Goal: Complete application form: Complete application form

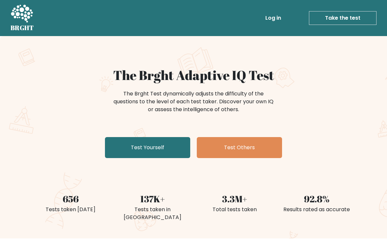
click at [159, 149] on link "Test Yourself" at bounding box center [147, 147] width 85 height 21
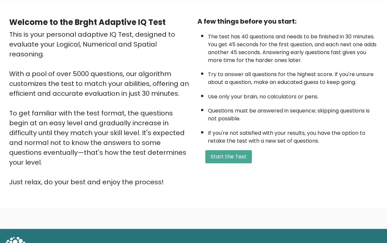
scroll to position [50, 0]
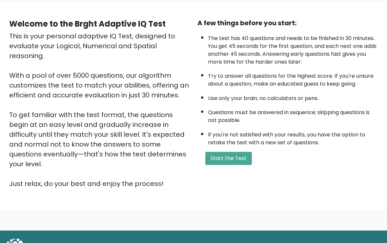
click at [242, 165] on button "Start the Test" at bounding box center [228, 158] width 47 height 13
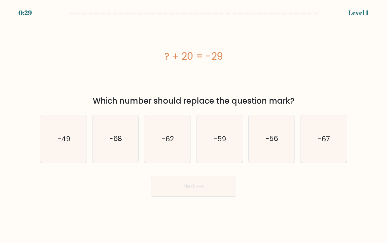
click at [61, 135] on icon "-49" at bounding box center [63, 139] width 46 height 46
click at [194, 125] on input "a. -49" at bounding box center [194, 123] width 0 height 3
radio input "true"
click at [205, 196] on button "Next" at bounding box center [193, 186] width 85 height 21
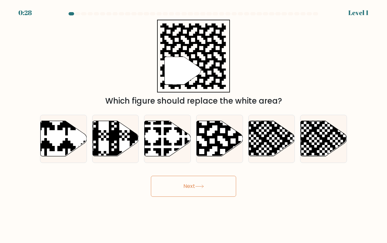
click at [203, 187] on button "Next" at bounding box center [193, 186] width 85 height 21
click at [220, 147] on icon at bounding box center [233, 120] width 84 height 84
click at [194, 125] on input "d." at bounding box center [194, 123] width 0 height 3
radio input "true"
click at [198, 188] on icon at bounding box center [200, 186] width 8 height 3
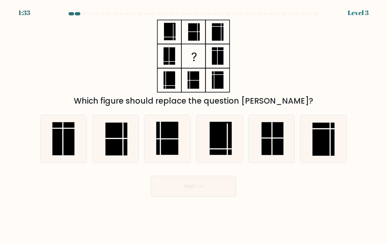
click at [259, 148] on icon at bounding box center [272, 139] width 46 height 46
click at [194, 125] on input "e." at bounding box center [194, 123] width 0 height 3
radio input "true"
click at [203, 194] on button "Next" at bounding box center [193, 186] width 85 height 21
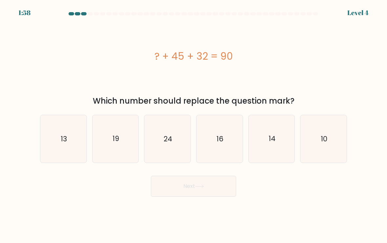
click at [58, 140] on icon "13" at bounding box center [63, 139] width 46 height 46
click at [194, 125] on input "a. 13" at bounding box center [194, 123] width 0 height 3
radio input "true"
click at [188, 187] on button "Next" at bounding box center [193, 186] width 85 height 21
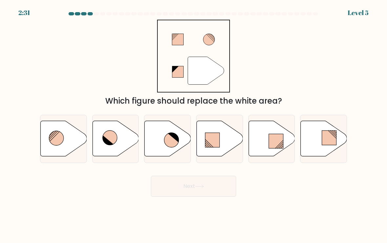
click at [165, 141] on icon at bounding box center [171, 140] width 14 height 14
click at [194, 125] on input "c." at bounding box center [194, 123] width 0 height 3
radio input "true"
click at [192, 193] on button "Next" at bounding box center [193, 186] width 85 height 21
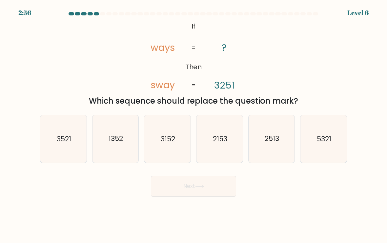
click at [283, 148] on icon "2513" at bounding box center [272, 139] width 46 height 46
click at [194, 125] on input "e. 2513" at bounding box center [194, 123] width 0 height 3
radio input "true"
click at [219, 189] on button "Next" at bounding box center [193, 186] width 85 height 21
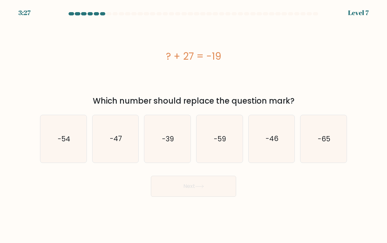
click at [218, 144] on text "-59" at bounding box center [220, 139] width 12 height 10
click at [194, 125] on input "d. -59" at bounding box center [194, 123] width 0 height 3
radio input "true"
click at [192, 188] on button "Next" at bounding box center [193, 186] width 85 height 21
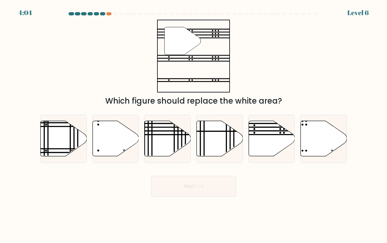
click at [269, 140] on icon at bounding box center [272, 138] width 46 height 35
click at [194, 125] on input "e." at bounding box center [194, 123] width 0 height 3
radio input "true"
click at [199, 188] on icon at bounding box center [199, 187] width 9 height 4
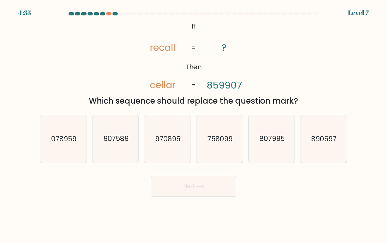
click at [217, 149] on icon "758099" at bounding box center [220, 139] width 46 height 46
click at [194, 125] on input "d. 758099" at bounding box center [194, 123] width 0 height 3
radio input "true"
click at [194, 194] on button "Next" at bounding box center [193, 186] width 85 height 21
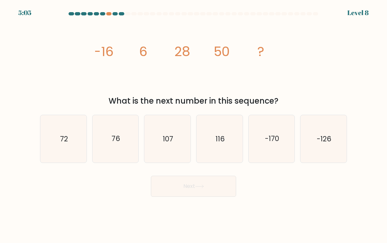
click at [127, 141] on icon "76" at bounding box center [116, 139] width 46 height 46
click at [194, 125] on input "b. 76" at bounding box center [194, 123] width 0 height 3
radio input "true"
click at [186, 185] on button "Next" at bounding box center [193, 186] width 85 height 21
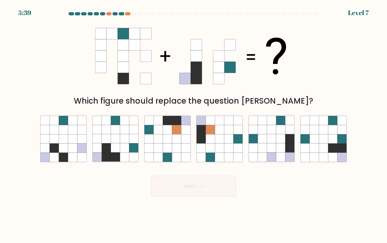
click at [116, 149] on icon at bounding box center [115, 147] width 9 height 9
click at [194, 125] on input "b." at bounding box center [194, 123] width 0 height 3
radio input "true"
click at [182, 185] on button "Next" at bounding box center [193, 186] width 85 height 21
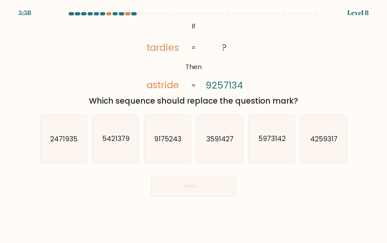
click at [275, 144] on text "5973142" at bounding box center [272, 139] width 27 height 10
click at [194, 125] on input "e. 5973142" at bounding box center [194, 123] width 0 height 3
radio input "true"
click at [216, 190] on button "Next" at bounding box center [193, 186] width 85 height 21
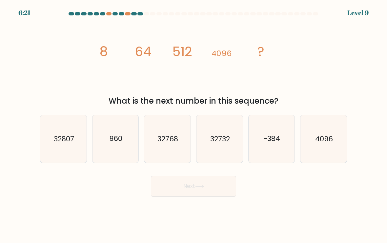
click at [174, 140] on text "32768" at bounding box center [168, 139] width 21 height 10
click at [194, 125] on input "c. 32768" at bounding box center [194, 123] width 0 height 3
radio input "true"
click at [196, 182] on button "Next" at bounding box center [193, 186] width 85 height 21
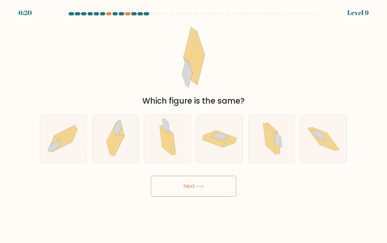
click at [196, 192] on button "Next" at bounding box center [193, 186] width 85 height 21
click at [167, 153] on icon at bounding box center [165, 140] width 12 height 29
click at [194, 125] on input "c." at bounding box center [194, 123] width 0 height 3
radio input "true"
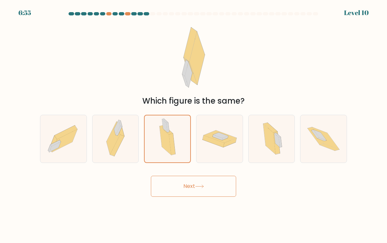
click at [276, 145] on icon at bounding box center [277, 141] width 6 height 14
click at [194, 125] on input "e." at bounding box center [194, 123] width 0 height 3
radio input "true"
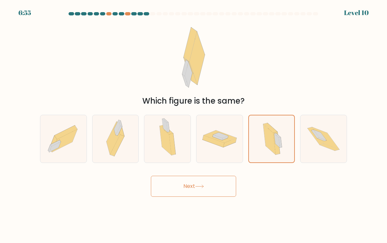
click at [208, 192] on button "Next" at bounding box center [193, 186] width 85 height 21
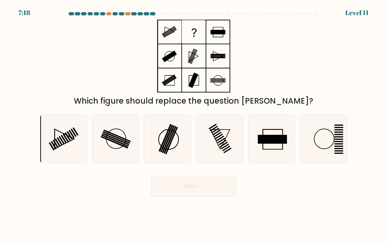
click at [221, 153] on icon at bounding box center [220, 139] width 46 height 46
click at [194, 125] on input "d." at bounding box center [194, 123] width 0 height 3
radio input "true"
click at [64, 144] on rect at bounding box center [62, 140] width 6 height 8
click at [194, 125] on input "a." at bounding box center [194, 123] width 0 height 3
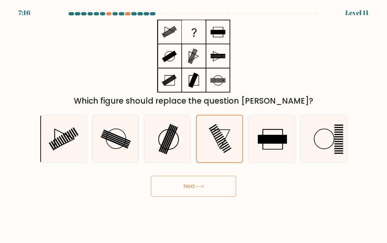
radio input "true"
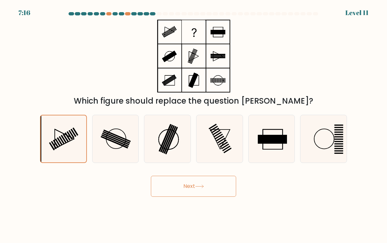
click at [119, 148] on rect at bounding box center [114, 142] width 27 height 12
click at [194, 125] on input "b." at bounding box center [194, 123] width 0 height 3
radio input "true"
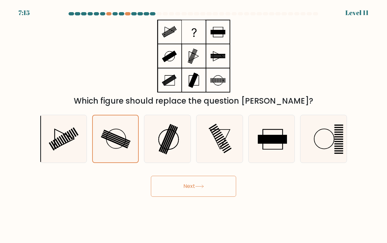
click at [185, 187] on button "Next" at bounding box center [193, 186] width 85 height 21
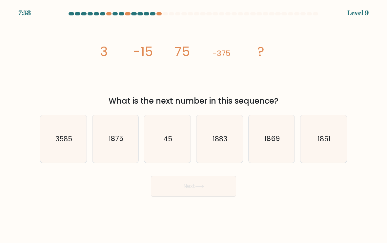
click at [226, 156] on icon "1883" at bounding box center [220, 139] width 46 height 46
click at [194, 125] on input "d. 1883" at bounding box center [194, 123] width 0 height 3
radio input "true"
click at [203, 194] on button "Next" at bounding box center [193, 186] width 85 height 21
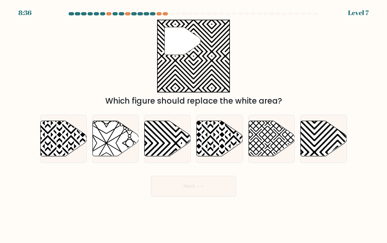
click at [163, 147] on icon at bounding box center [181, 119] width 93 height 93
click at [194, 125] on input "c." at bounding box center [194, 123] width 0 height 3
radio input "true"
click at [201, 194] on button "Next" at bounding box center [193, 186] width 85 height 21
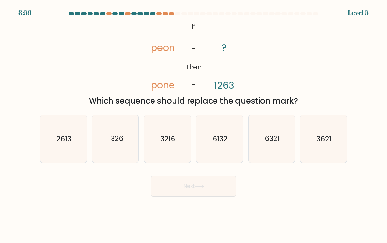
click at [117, 150] on icon "1326" at bounding box center [116, 139] width 46 height 46
click at [194, 125] on input "b. 1326" at bounding box center [194, 123] width 0 height 3
radio input "true"
click at [190, 190] on button "Next" at bounding box center [193, 186] width 85 height 21
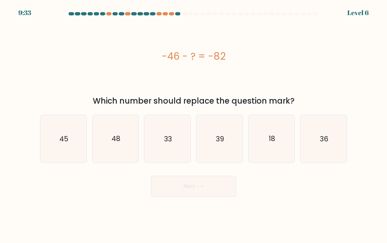
click at [317, 151] on icon "36" at bounding box center [324, 139] width 46 height 46
click at [194, 125] on input "f. 36" at bounding box center [194, 123] width 0 height 3
radio input "true"
click at [209, 193] on button "Next" at bounding box center [193, 186] width 85 height 21
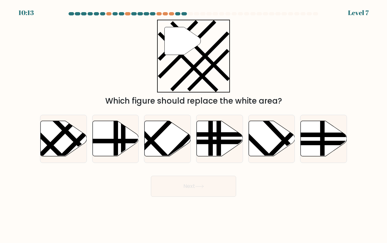
click at [261, 146] on icon at bounding box center [272, 138] width 46 height 35
click at [194, 125] on input "e." at bounding box center [194, 123] width 0 height 3
radio input "true"
click at [198, 188] on icon at bounding box center [199, 187] width 9 height 4
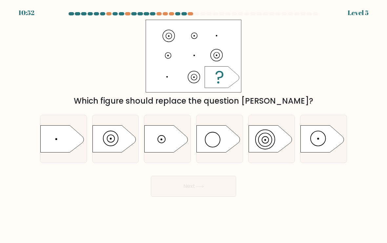
click at [106, 152] on icon at bounding box center [114, 138] width 43 height 27
click at [194, 125] on input "b." at bounding box center [194, 123] width 0 height 3
radio input "true"
click at [182, 194] on button "Next" at bounding box center [193, 186] width 85 height 21
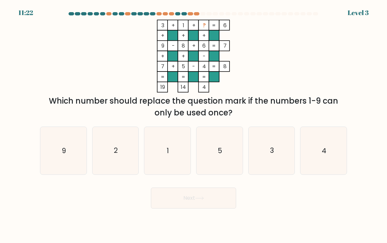
click at [122, 163] on icon "2" at bounding box center [116, 151] width 46 height 46
click at [194, 125] on input "b. 2" at bounding box center [194, 123] width 0 height 3
radio input "true"
click at [192, 204] on button "Next" at bounding box center [193, 198] width 85 height 21
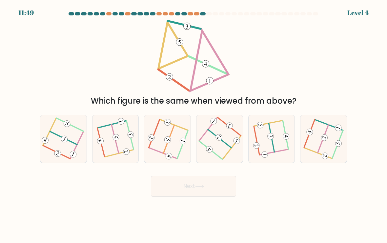
click at [265, 143] on icon at bounding box center [272, 139] width 36 height 38
click at [194, 125] on input "e." at bounding box center [194, 123] width 0 height 3
radio input "true"
click at [209, 193] on button "Next" at bounding box center [193, 186] width 85 height 21
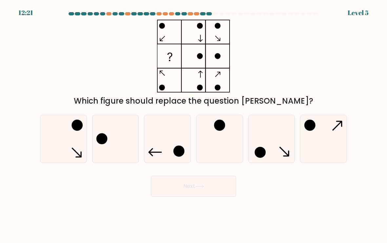
click at [106, 141] on circle at bounding box center [102, 139] width 10 height 10
click at [194, 125] on input "b." at bounding box center [194, 123] width 0 height 3
radio input "true"
click at [214, 146] on icon at bounding box center [220, 139] width 46 height 46
click at [194, 125] on input "d." at bounding box center [194, 123] width 0 height 3
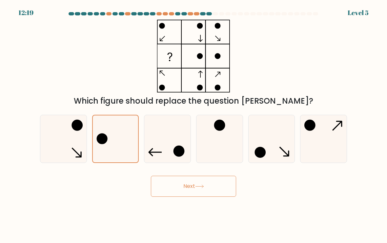
radio input "true"
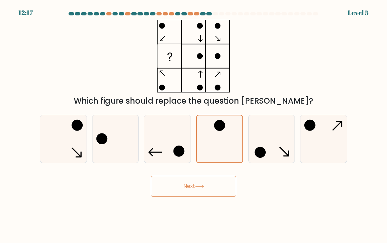
click at [192, 191] on button "Next" at bounding box center [193, 186] width 85 height 21
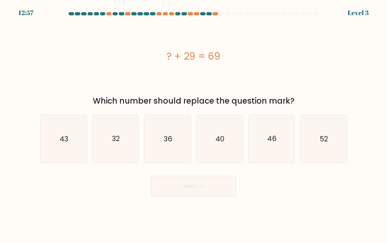
click at [212, 136] on icon "40" at bounding box center [220, 139] width 46 height 46
click at [194, 125] on input "d. 40" at bounding box center [194, 123] width 0 height 3
radio input "true"
click at [195, 195] on button "Next" at bounding box center [193, 186] width 85 height 21
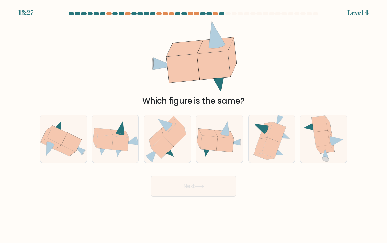
click at [215, 151] on icon at bounding box center [208, 143] width 17 height 15
click at [194, 125] on input "d." at bounding box center [194, 123] width 0 height 3
radio input "true"
click at [192, 186] on button "Next" at bounding box center [193, 186] width 85 height 21
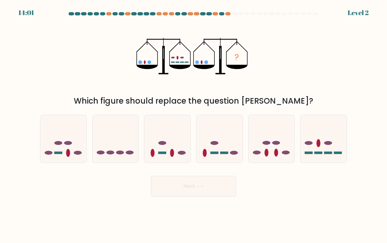
click at [332, 149] on icon at bounding box center [324, 139] width 46 height 38
click at [194, 125] on input "f." at bounding box center [194, 123] width 0 height 3
radio input "true"
click at [203, 195] on button "Next" at bounding box center [193, 186] width 85 height 21
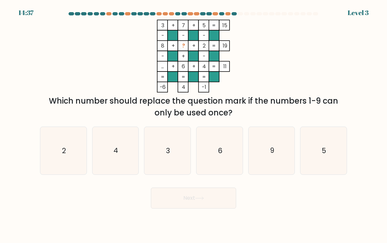
click at [276, 162] on icon "9" at bounding box center [272, 151] width 46 height 46
click at [194, 125] on input "e. 9" at bounding box center [194, 123] width 0 height 3
radio input "true"
click at [203, 209] on button "Next" at bounding box center [193, 198] width 85 height 21
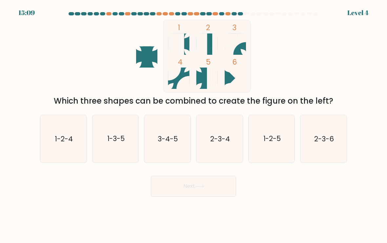
click at [276, 149] on icon "1-2-5" at bounding box center [272, 139] width 46 height 46
click at [194, 125] on input "e. 1-2-5" at bounding box center [194, 123] width 0 height 3
radio input "true"
click at [214, 187] on button "Next" at bounding box center [193, 186] width 85 height 21
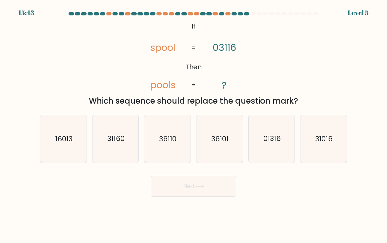
click at [112, 148] on icon "31160" at bounding box center [116, 139] width 46 height 46
click at [194, 125] on input "b. 31160" at bounding box center [194, 123] width 0 height 3
radio input "true"
click at [177, 189] on button "Next" at bounding box center [193, 186] width 85 height 21
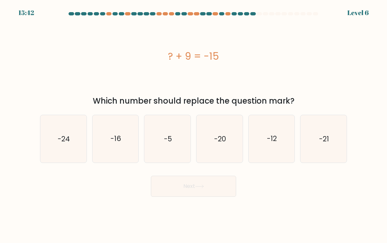
click at [176, 209] on body "15:42 Level 6" at bounding box center [193, 121] width 387 height 243
click at [70, 144] on text "-24" at bounding box center [64, 139] width 12 height 10
click at [194, 125] on input "a. -24" at bounding box center [194, 123] width 0 height 3
radio input "true"
click at [177, 191] on button "Next" at bounding box center [193, 186] width 85 height 21
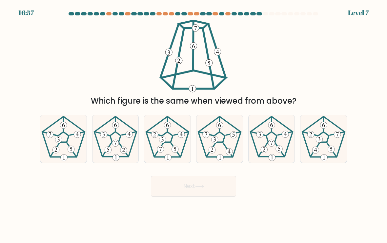
click at [267, 144] on icon at bounding box center [272, 139] width 46 height 46
click at [194, 125] on input "e." at bounding box center [194, 123] width 0 height 3
radio input "true"
click at [206, 192] on button "Next" at bounding box center [193, 186] width 85 height 21
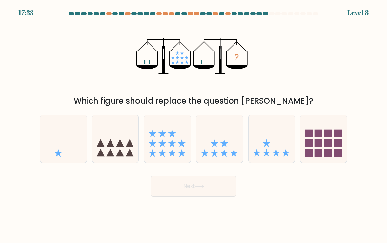
click at [276, 151] on icon at bounding box center [272, 139] width 46 height 38
click at [194, 125] on input "e." at bounding box center [194, 123] width 0 height 3
radio input "true"
click at [202, 188] on icon at bounding box center [199, 187] width 9 height 4
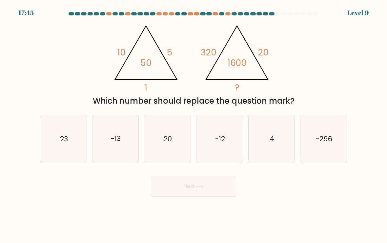
click at [277, 138] on icon "4" at bounding box center [272, 139] width 46 height 46
click at [194, 125] on input "e. 4" at bounding box center [194, 123] width 0 height 3
radio input "true"
click at [215, 190] on button "Next" at bounding box center [193, 186] width 85 height 21
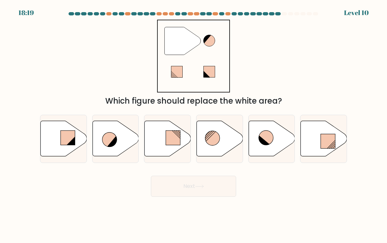
click at [214, 141] on circle at bounding box center [212, 138] width 14 height 14
click at [194, 125] on input "d." at bounding box center [194, 123] width 0 height 3
radio input "true"
click at [213, 197] on button "Next" at bounding box center [193, 186] width 85 height 21
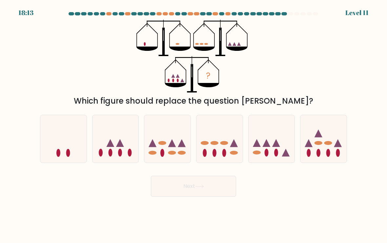
click at [111, 146] on icon at bounding box center [110, 143] width 8 height 8
click at [194, 125] on input "b." at bounding box center [194, 123] width 0 height 3
radio input "true"
click at [194, 194] on button "Next" at bounding box center [193, 186] width 85 height 21
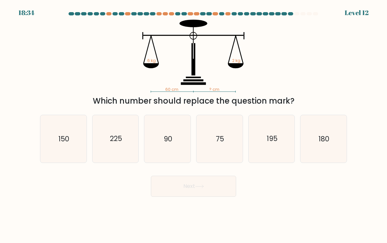
click at [330, 144] on icon "180" at bounding box center [324, 139] width 46 height 46
click at [194, 125] on input "f. 180" at bounding box center [194, 123] width 0 height 3
radio input "true"
click at [208, 192] on button "Next" at bounding box center [193, 186] width 85 height 21
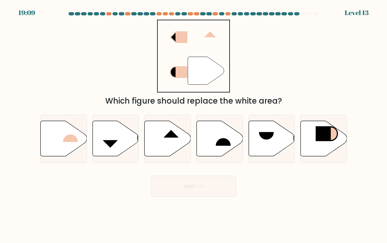
click at [69, 131] on rect at bounding box center [70, 134] width 15 height 15
click at [194, 125] on input "a." at bounding box center [194, 123] width 0 height 3
radio input "true"
click at [213, 196] on button "Next" at bounding box center [193, 186] width 85 height 21
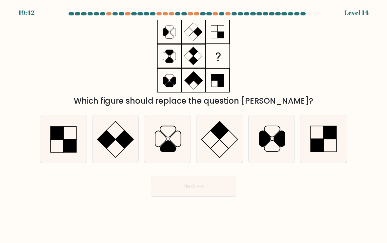
click at [322, 139] on icon at bounding box center [324, 139] width 46 height 46
click at [194, 125] on input "f." at bounding box center [194, 123] width 0 height 3
radio input "true"
click at [69, 126] on icon at bounding box center [63, 139] width 46 height 46
click at [194, 125] on input "a." at bounding box center [194, 123] width 0 height 3
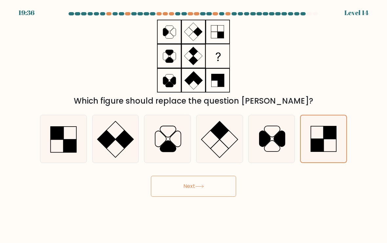
radio input "true"
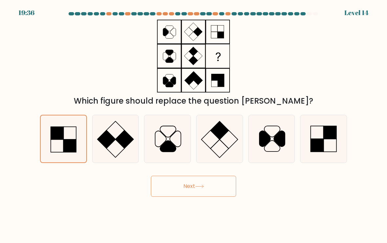
click at [62, 140] on rect at bounding box center [57, 133] width 13 height 13
click at [194, 125] on input "a." at bounding box center [194, 123] width 0 height 3
click at [320, 146] on rect at bounding box center [317, 145] width 13 height 13
click at [194, 125] on input "f." at bounding box center [194, 123] width 0 height 3
radio input "true"
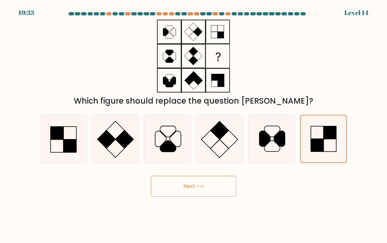
click at [215, 184] on button "Next" at bounding box center [193, 186] width 85 height 21
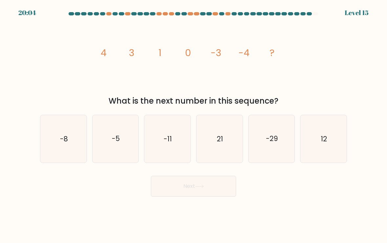
click at [67, 143] on text "-8" at bounding box center [64, 139] width 8 height 10
click at [194, 125] on input "a. -8" at bounding box center [194, 123] width 0 height 3
radio input "true"
click at [195, 189] on button "Next" at bounding box center [193, 186] width 85 height 21
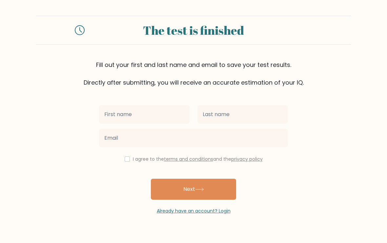
click at [150, 114] on input "text" at bounding box center [144, 114] width 91 height 18
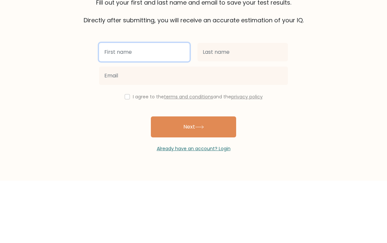
type input "[PERSON_NAME]"
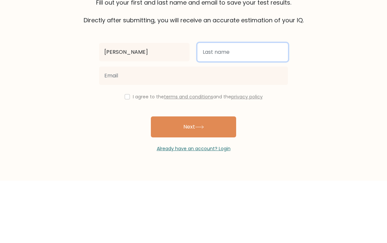
type input "[PERSON_NAME]"
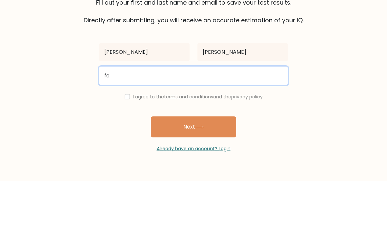
type input "f"
type input "johndoe@gmail.com"
click at [194, 179] on button "Next" at bounding box center [193, 189] width 85 height 21
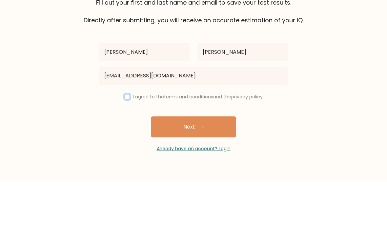
scroll to position [13, 0]
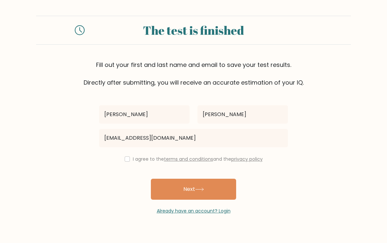
click at [127, 157] on input "checkbox" at bounding box center [127, 159] width 5 height 5
checkbox input "true"
click at [193, 179] on button "Next" at bounding box center [193, 189] width 85 height 21
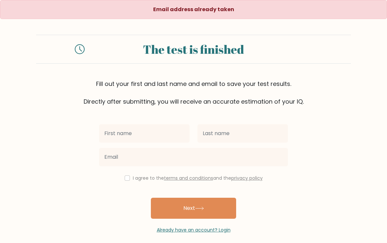
click at [139, 131] on input "text" at bounding box center [144, 133] width 91 height 18
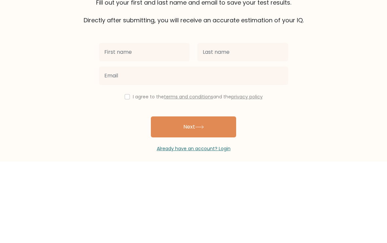
type input "M"
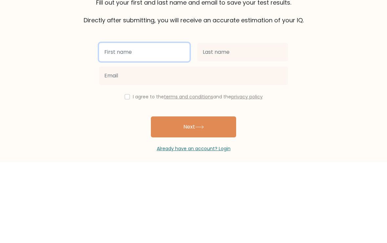
type input "Felix"
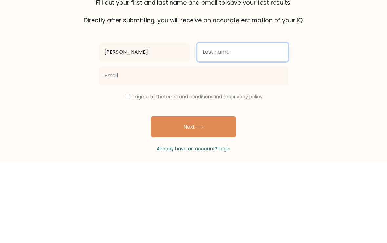
type input "O'Leary"
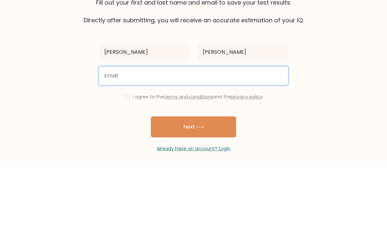
click at [156, 148] on input "email" at bounding box center [193, 157] width 189 height 18
type input "hhugyfdyktfjh@gmail.com"
click at [194, 198] on button "Next" at bounding box center [193, 208] width 85 height 21
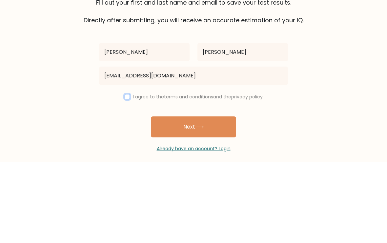
scroll to position [13, 0]
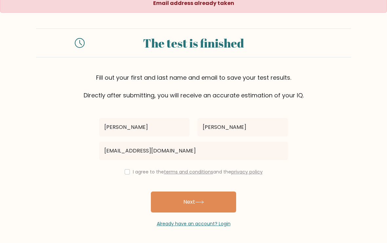
click at [125, 169] on input "checkbox" at bounding box center [127, 171] width 5 height 5
checkbox input "true"
click at [190, 200] on button "Next" at bounding box center [193, 202] width 85 height 21
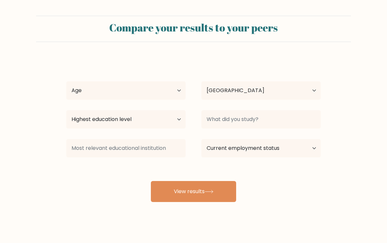
select select "US"
click at [155, 84] on select "Age Under [DEMOGRAPHIC_DATA] [DEMOGRAPHIC_DATA] [DEMOGRAPHIC_DATA] [DEMOGRAPHIC…" at bounding box center [125, 90] width 119 height 18
select select "min_18"
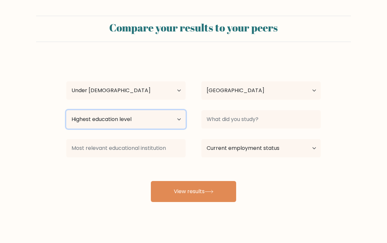
click at [159, 118] on select "Highest education level No schooling Primary Lower Secondary Upper Secondary Oc…" at bounding box center [125, 119] width 119 height 18
select select "upper_secondary"
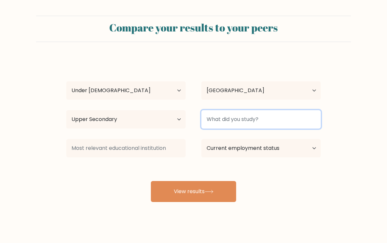
click at [284, 119] on input at bounding box center [260, 119] width 119 height 18
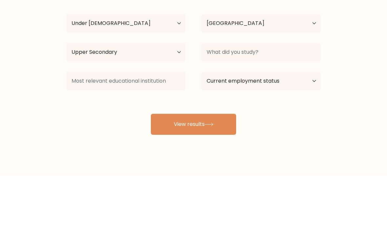
scroll to position [13, 0]
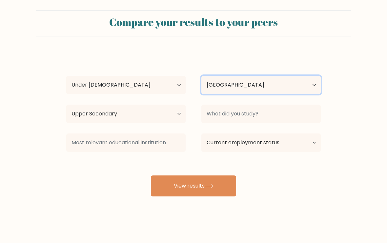
click at [287, 76] on select "Country [GEOGRAPHIC_DATA] [GEOGRAPHIC_DATA] [GEOGRAPHIC_DATA] [US_STATE] [GEOGR…" at bounding box center [260, 85] width 119 height 18
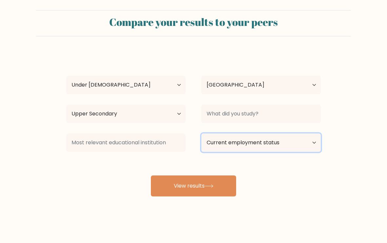
click at [295, 134] on select "Current employment status Employed Student Retired Other / prefer not to answer" at bounding box center [260, 143] width 119 height 18
select select "student"
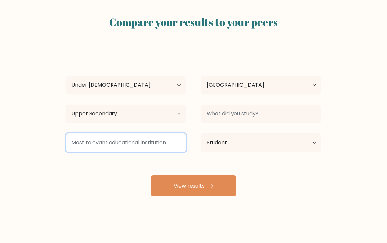
click at [145, 137] on input at bounding box center [125, 143] width 119 height 18
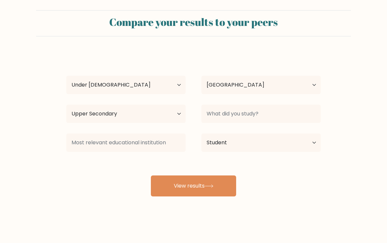
click at [199, 177] on button "View results" at bounding box center [193, 186] width 85 height 21
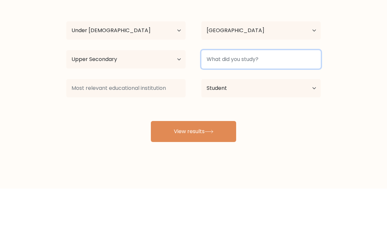
click at [258, 105] on input at bounding box center [260, 114] width 119 height 18
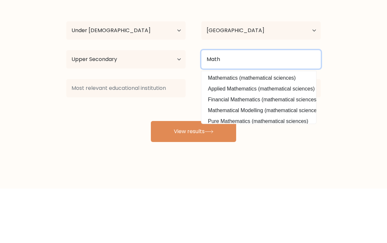
type input "Math"
click at [194, 176] on button "View results" at bounding box center [193, 186] width 85 height 21
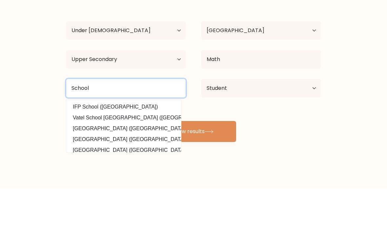
type input "School"
click at [194, 176] on button "View results" at bounding box center [193, 186] width 85 height 21
